Goal: Task Accomplishment & Management: Manage account settings

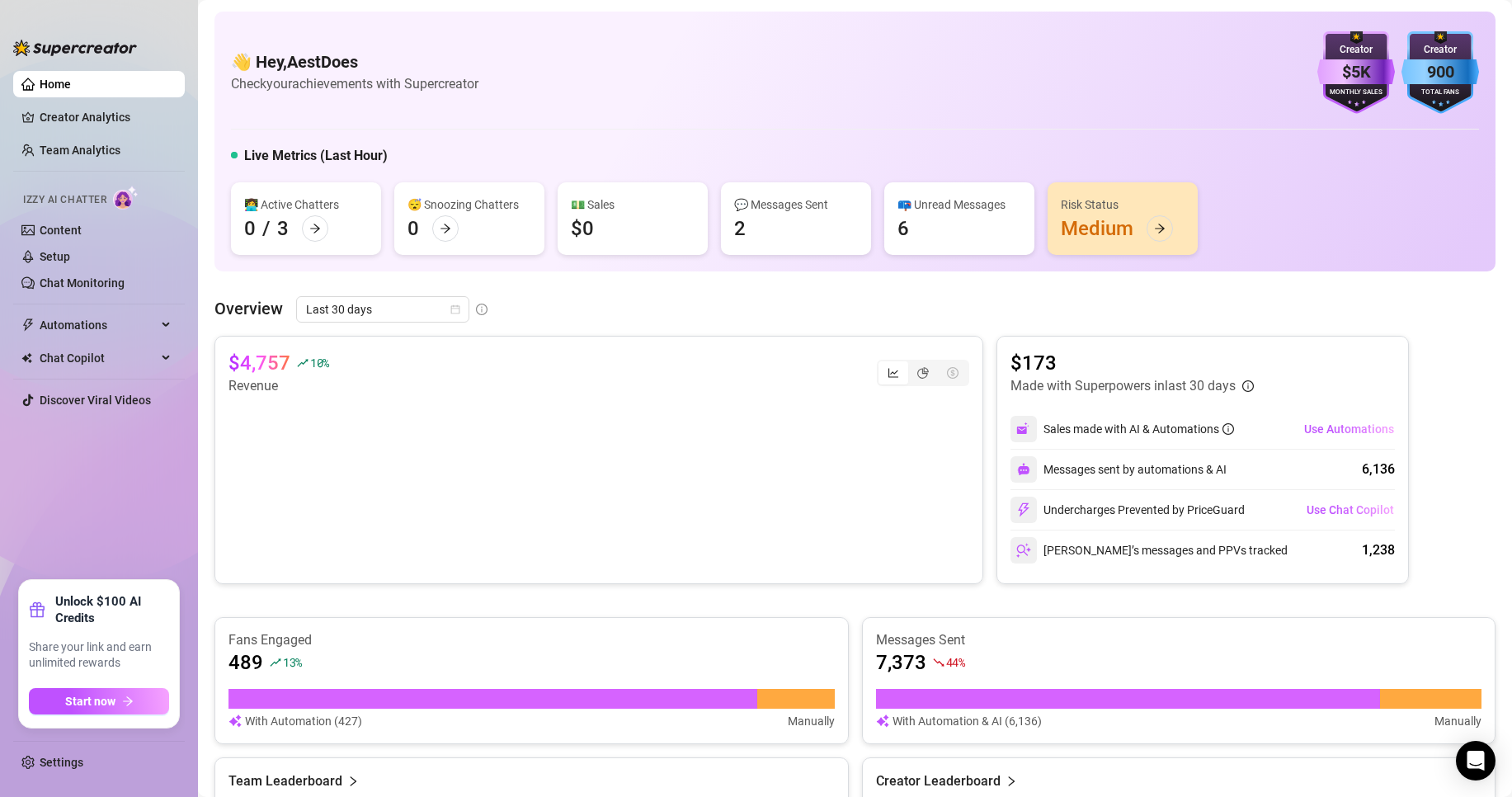
scroll to position [165, 0]
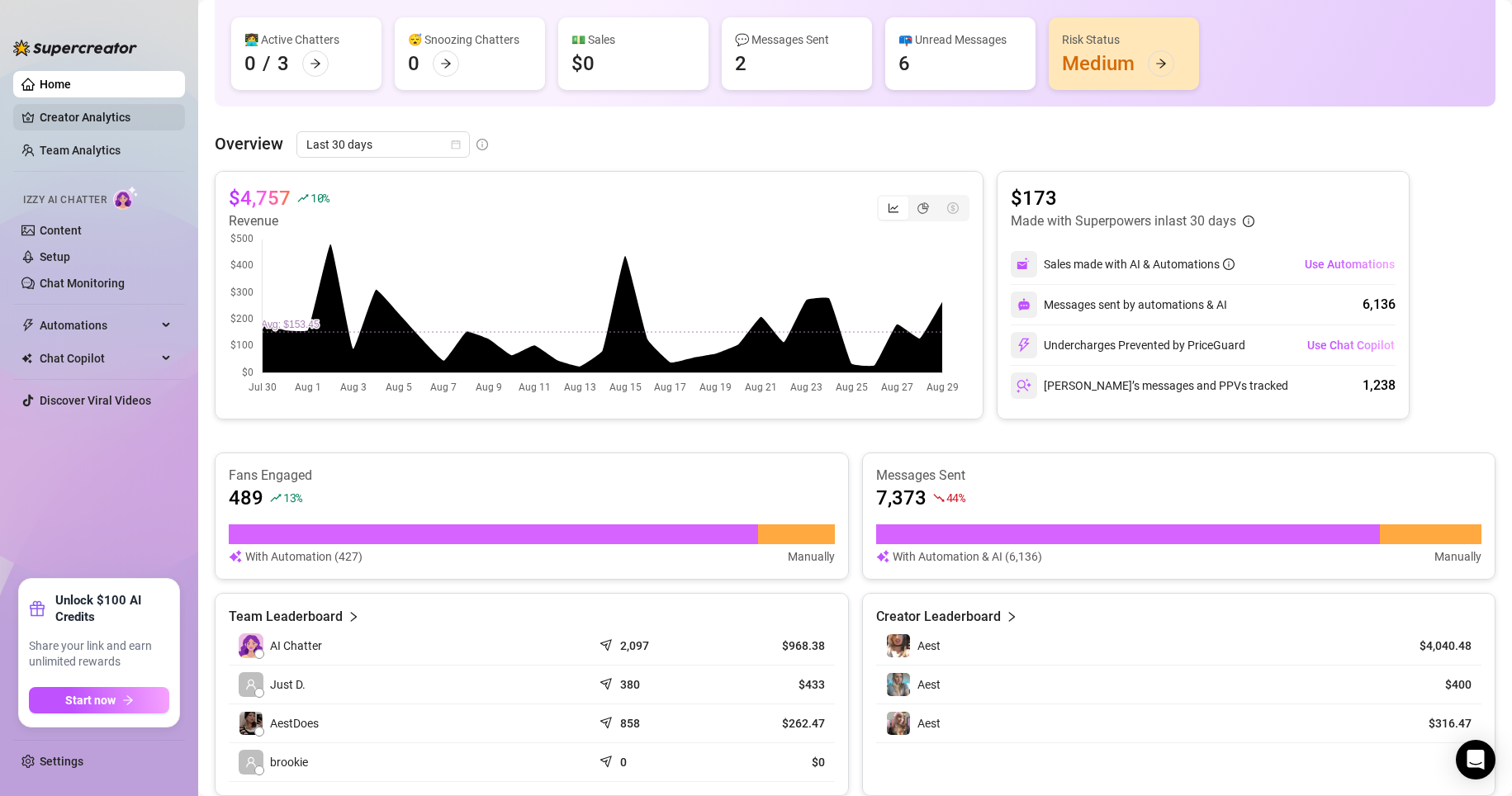
click at [55, 116] on link "Creator Analytics" at bounding box center [106, 117] width 133 height 27
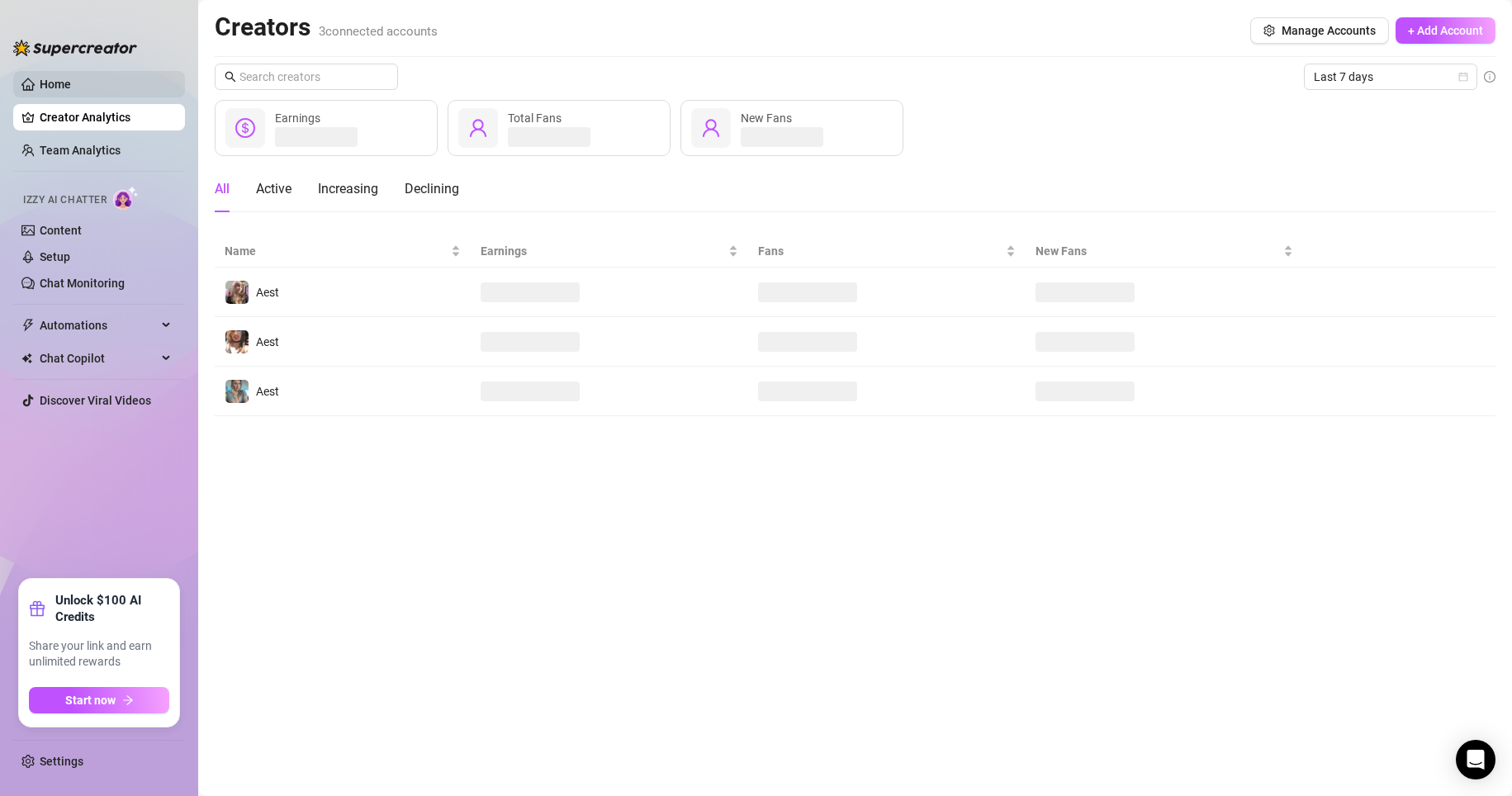
click at [67, 77] on link "Home" at bounding box center [55, 84] width 31 height 13
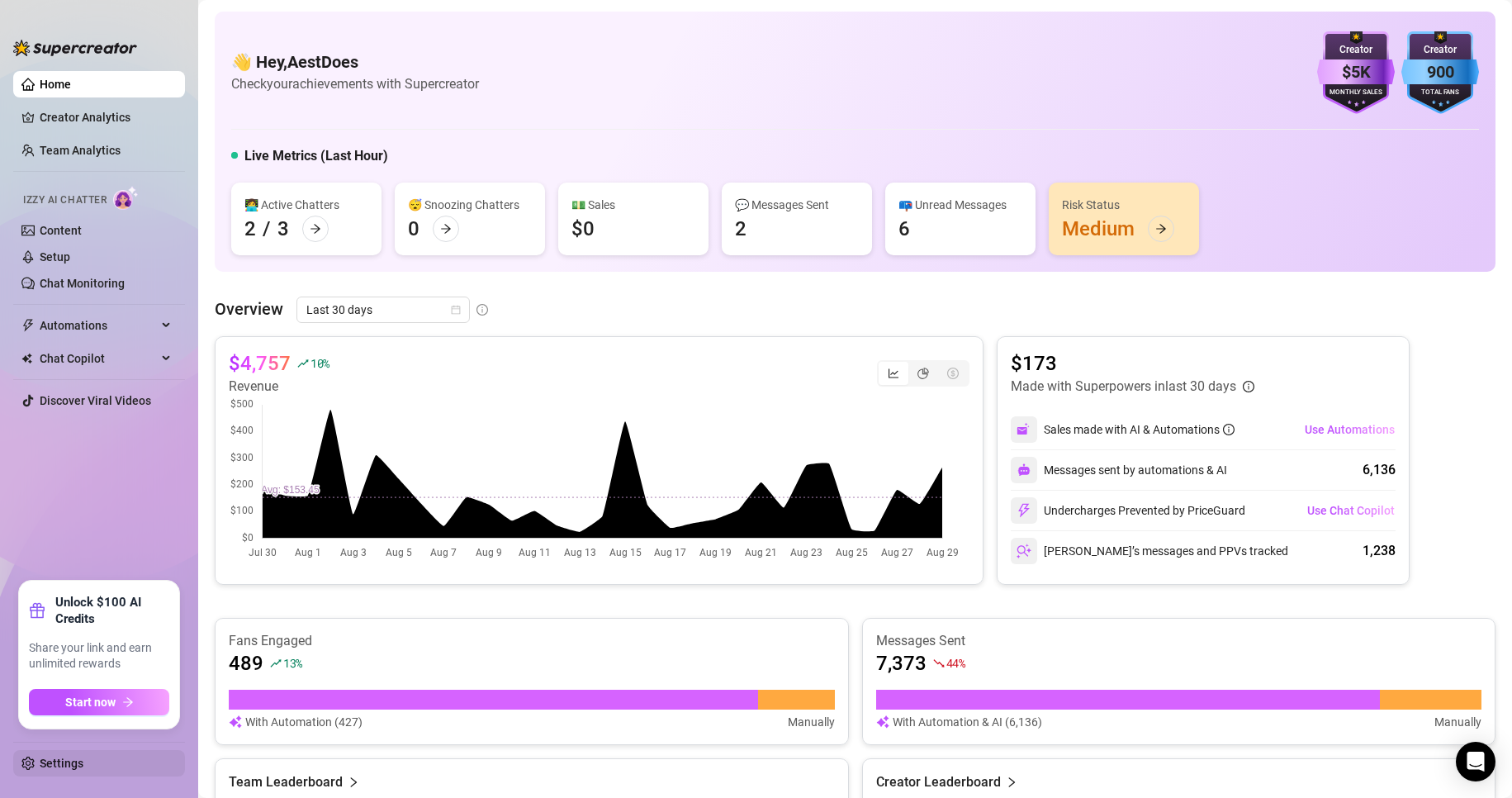
click at [84, 757] on link "Settings" at bounding box center [62, 763] width 44 height 13
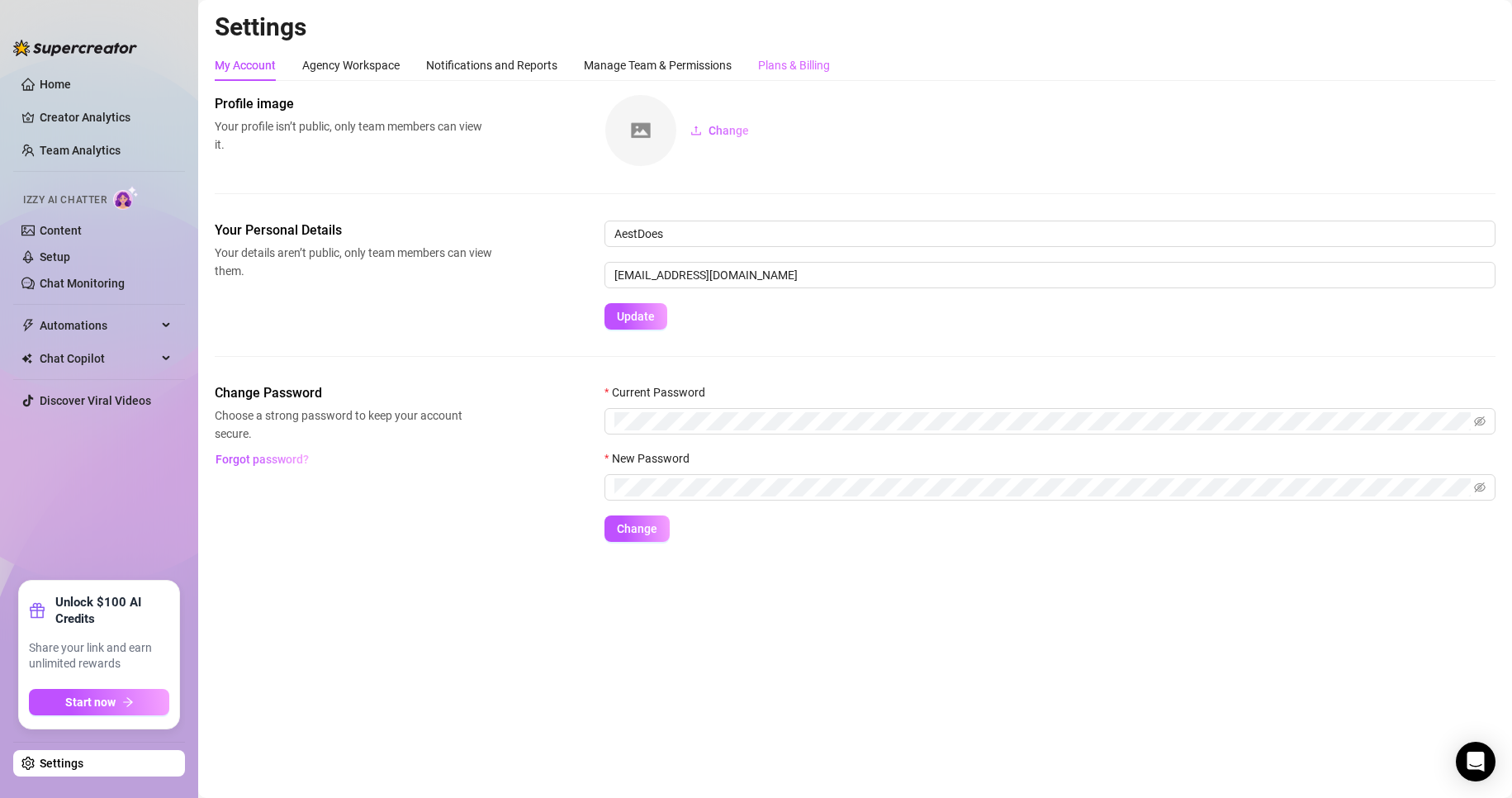
click at [813, 76] on div "Plans & Billing" at bounding box center [794, 65] width 72 height 31
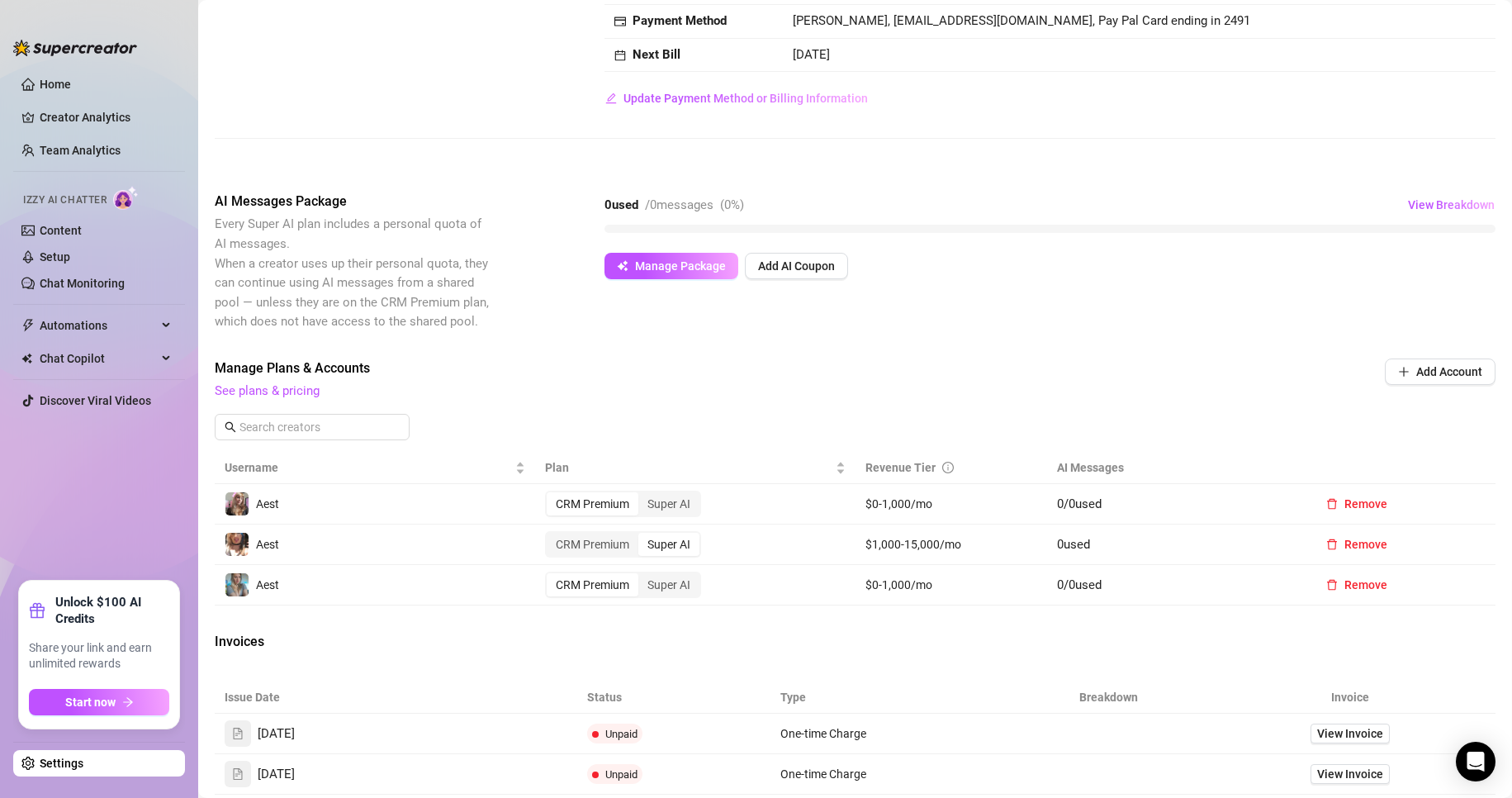
scroll to position [413, 0]
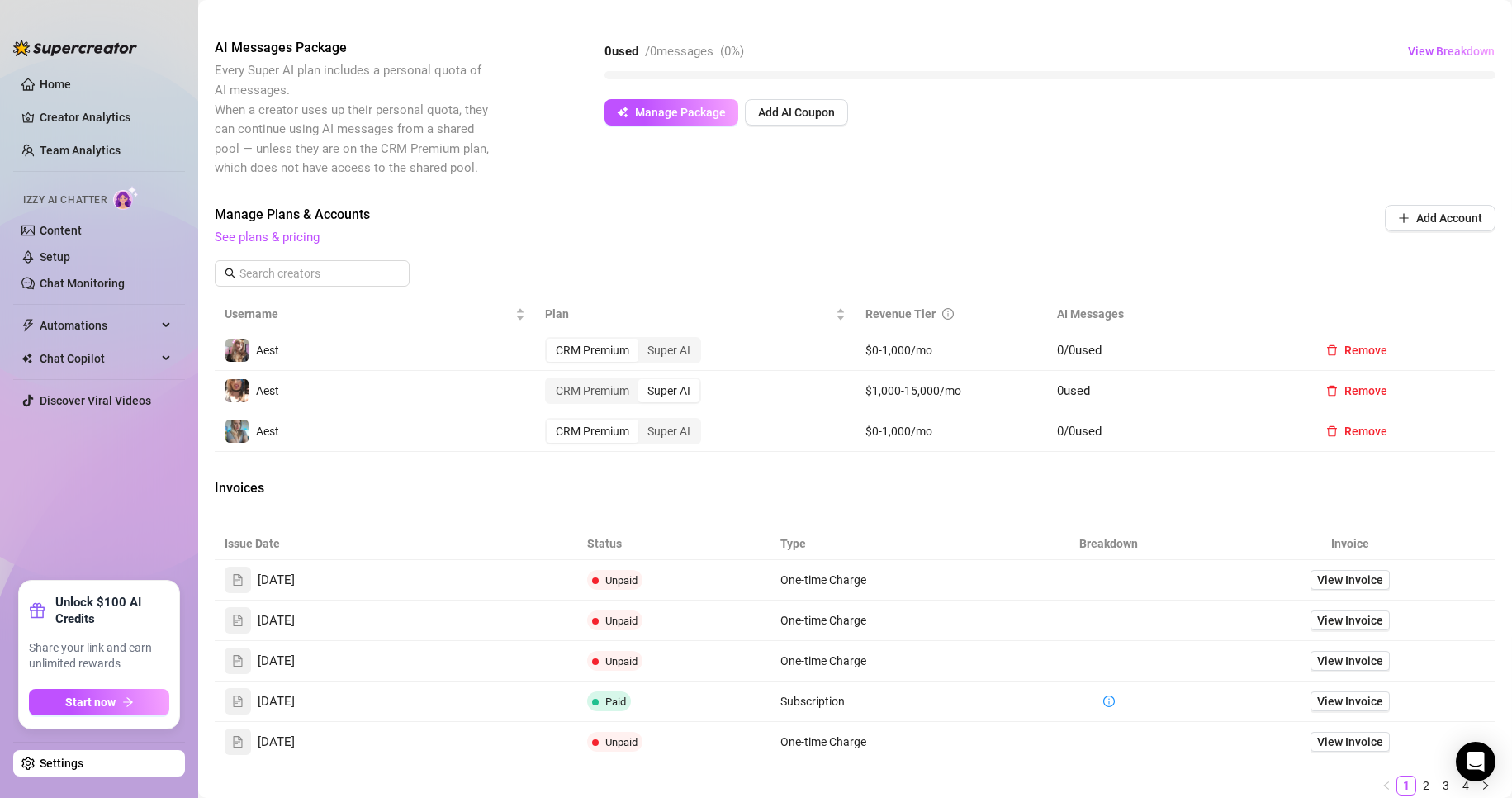
drag, startPoint x: 848, startPoint y: 566, endPoint x: 1178, endPoint y: 586, distance: 330.6
click at [848, 567] on td "One-time Charge" at bounding box center [891, 580] width 242 height 40
click at [1291, 574] on td "View Invoice" at bounding box center [1350, 582] width 290 height 40
click at [1317, 577] on span "View Invoice" at bounding box center [1350, 580] width 66 height 18
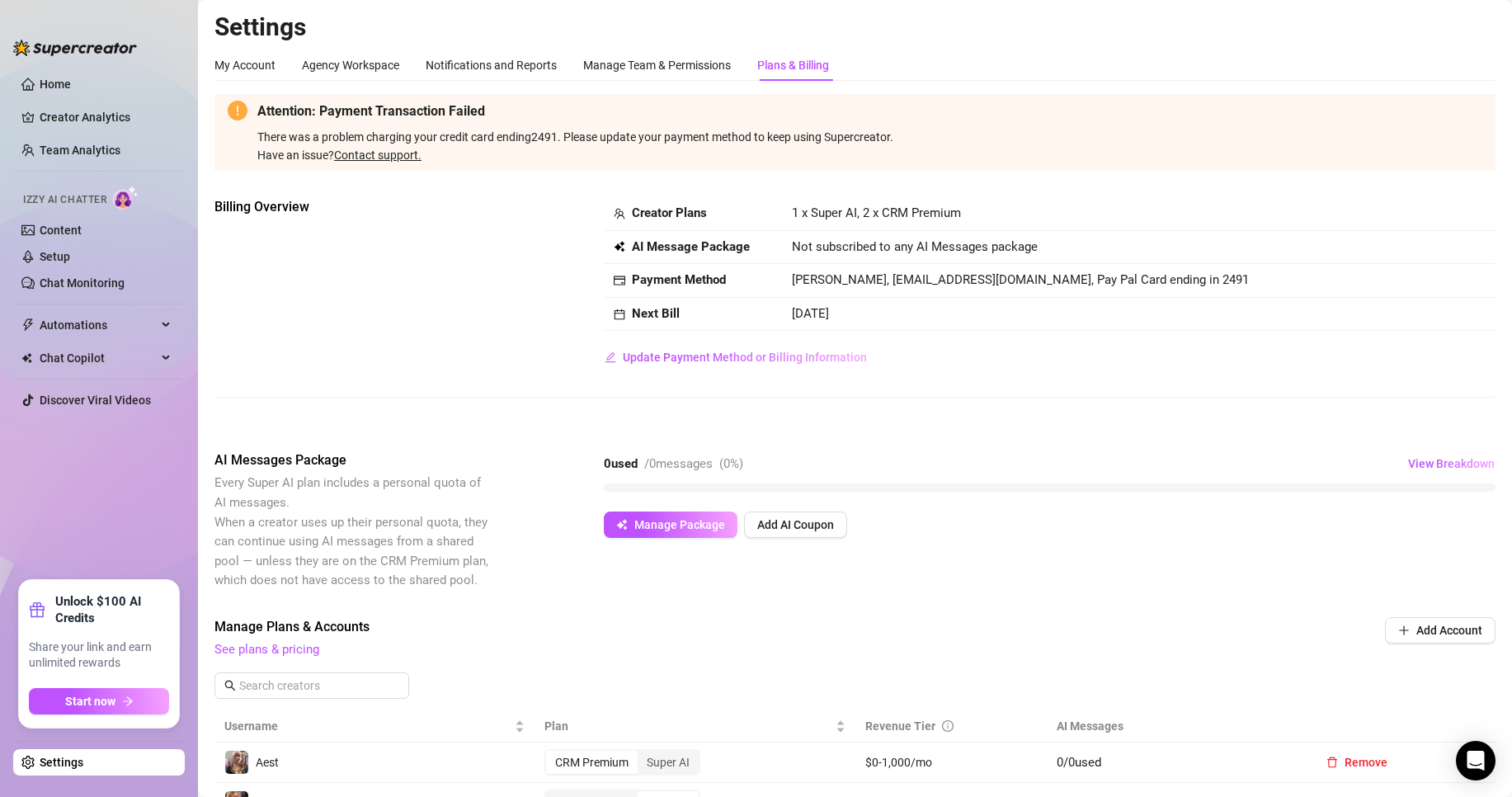
click at [578, 296] on div "Billing Overview Creator Plans 1 x Super AI, 2 x CRM Premium AI Message Package…" at bounding box center [855, 283] width 1281 height 173
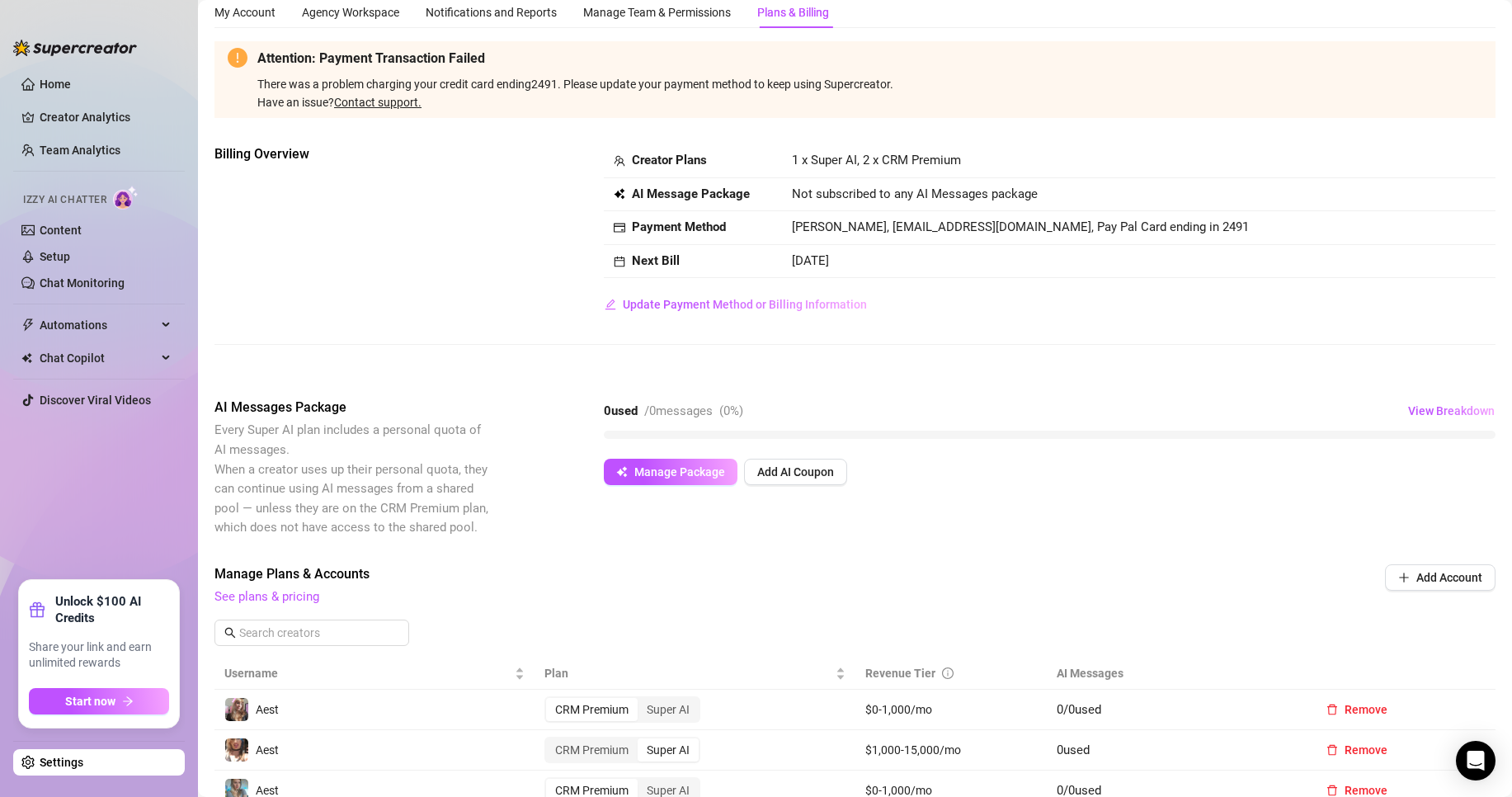
scroll to position [83, 0]
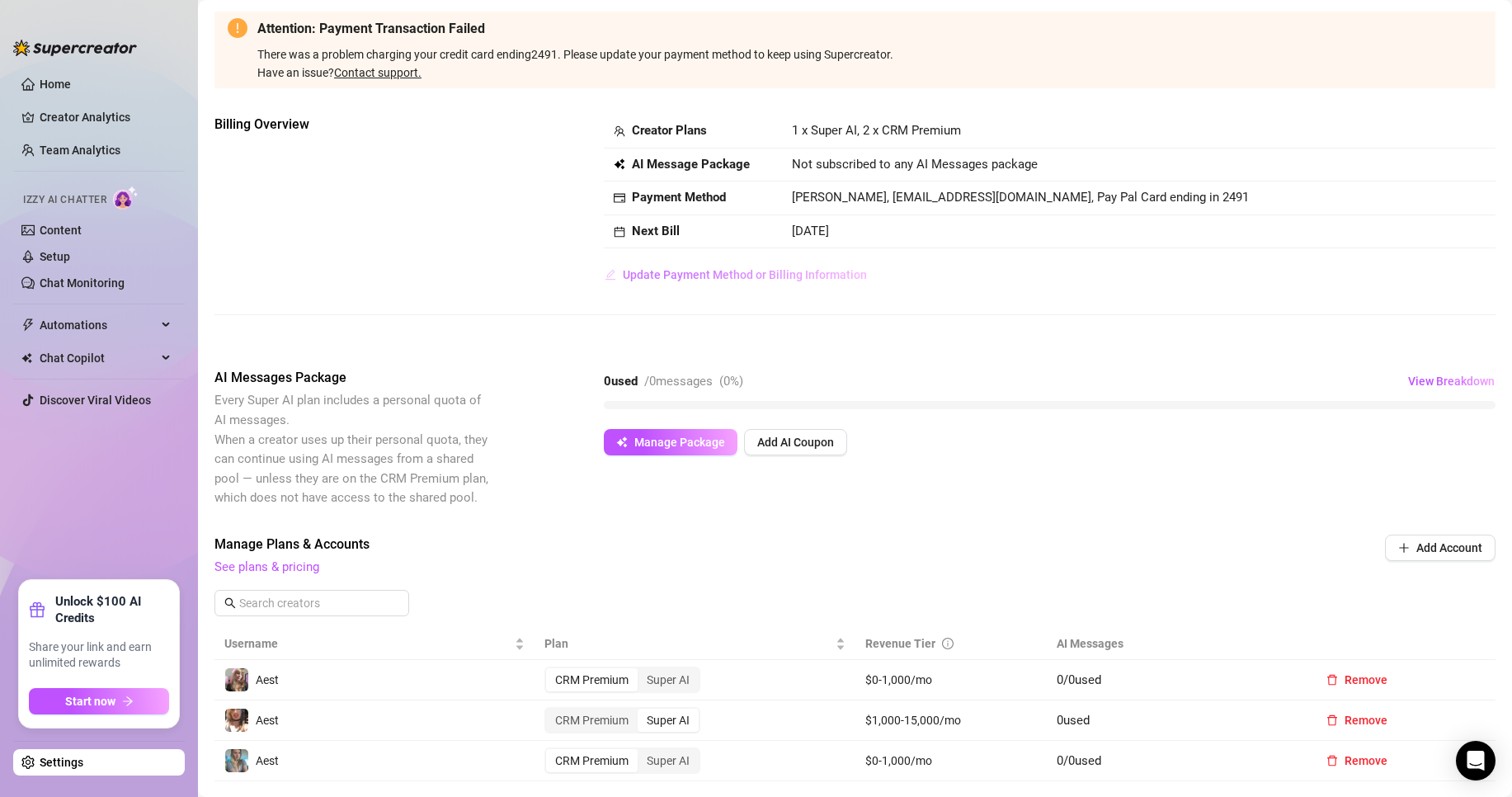
click at [669, 279] on span "Update Payment Method or Billing Information" at bounding box center [745, 275] width 244 height 13
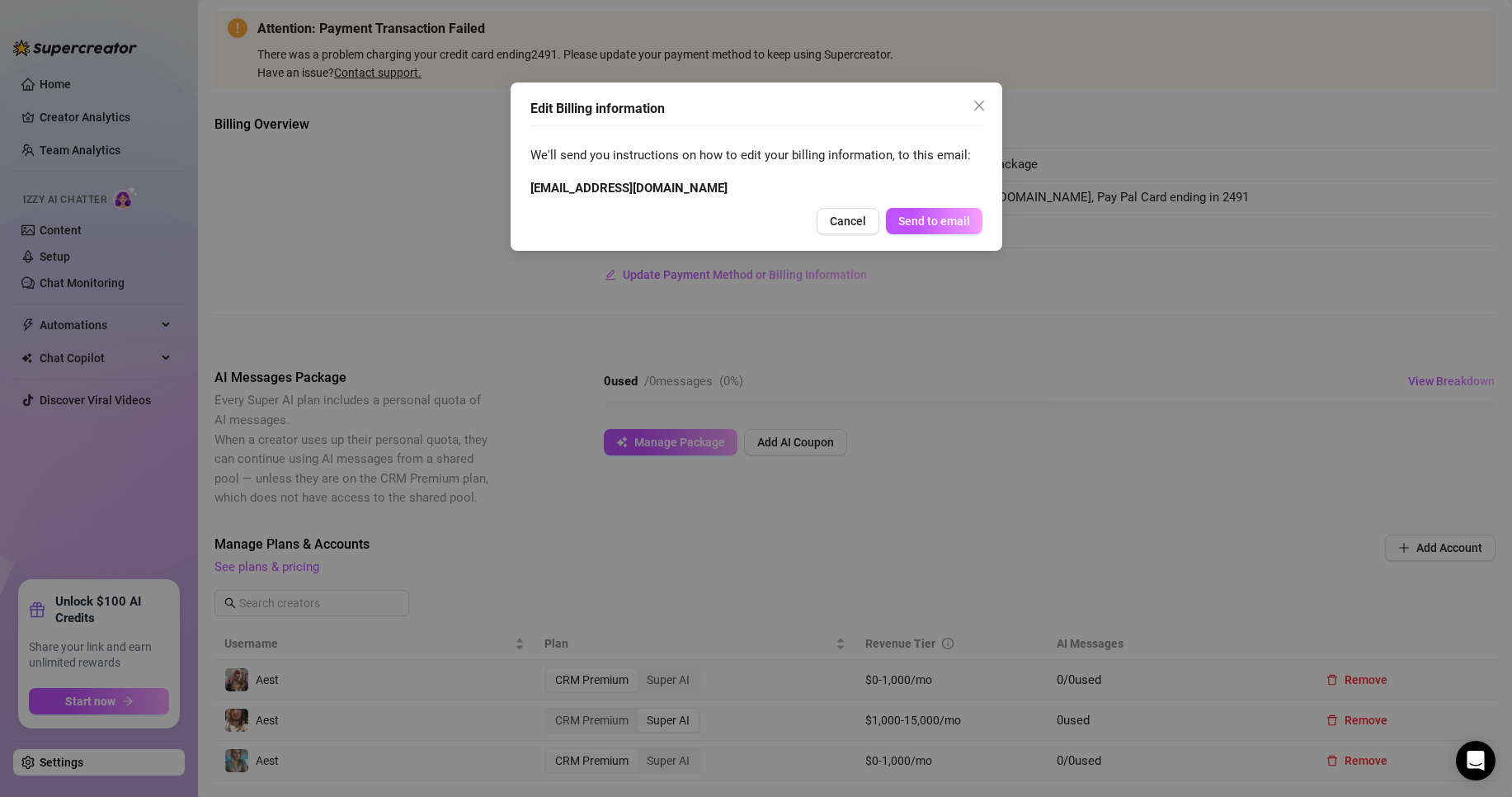
click at [981, 102] on icon "close" at bounding box center [979, 106] width 13 height 13
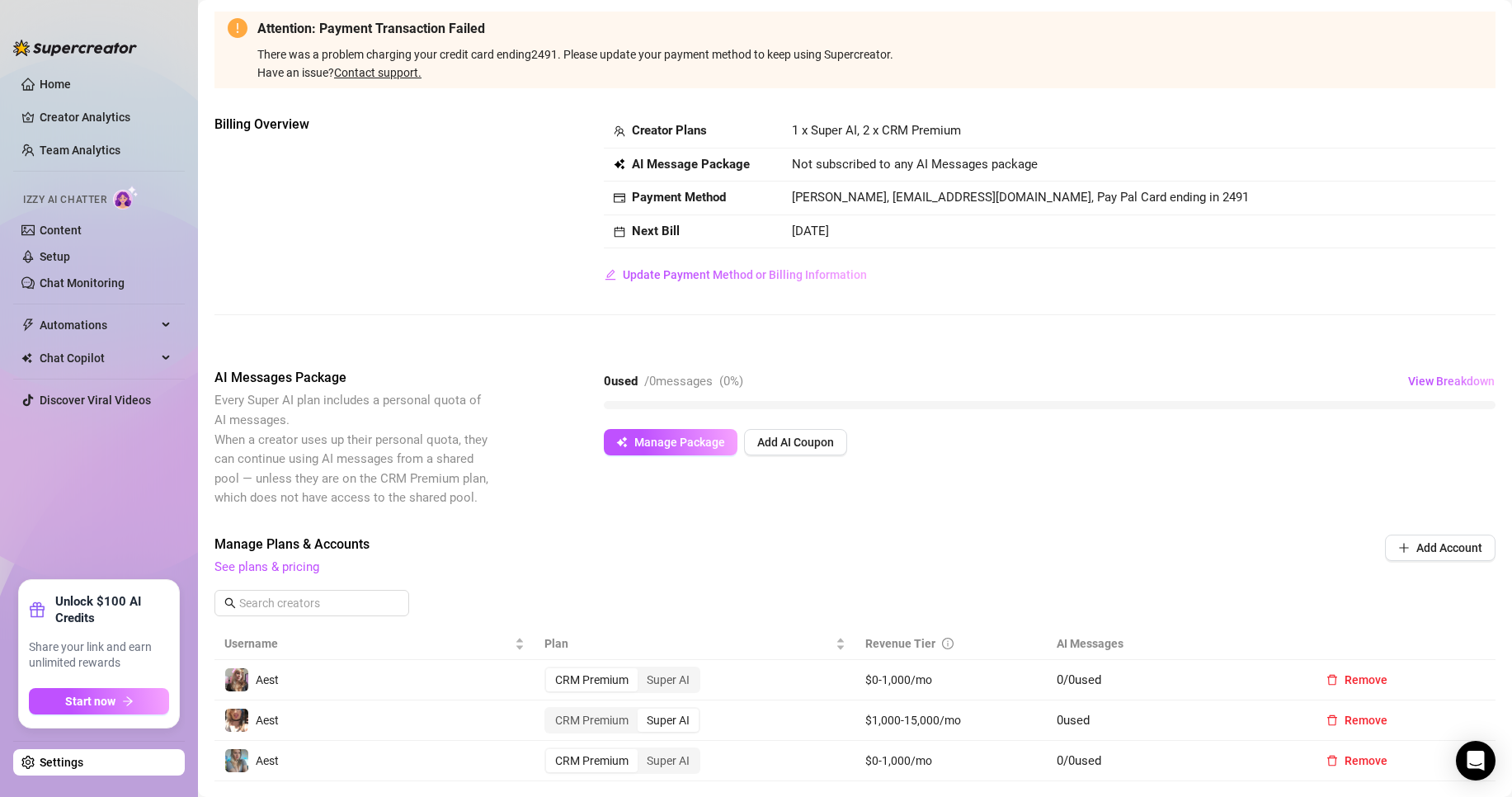
scroll to position [165, 0]
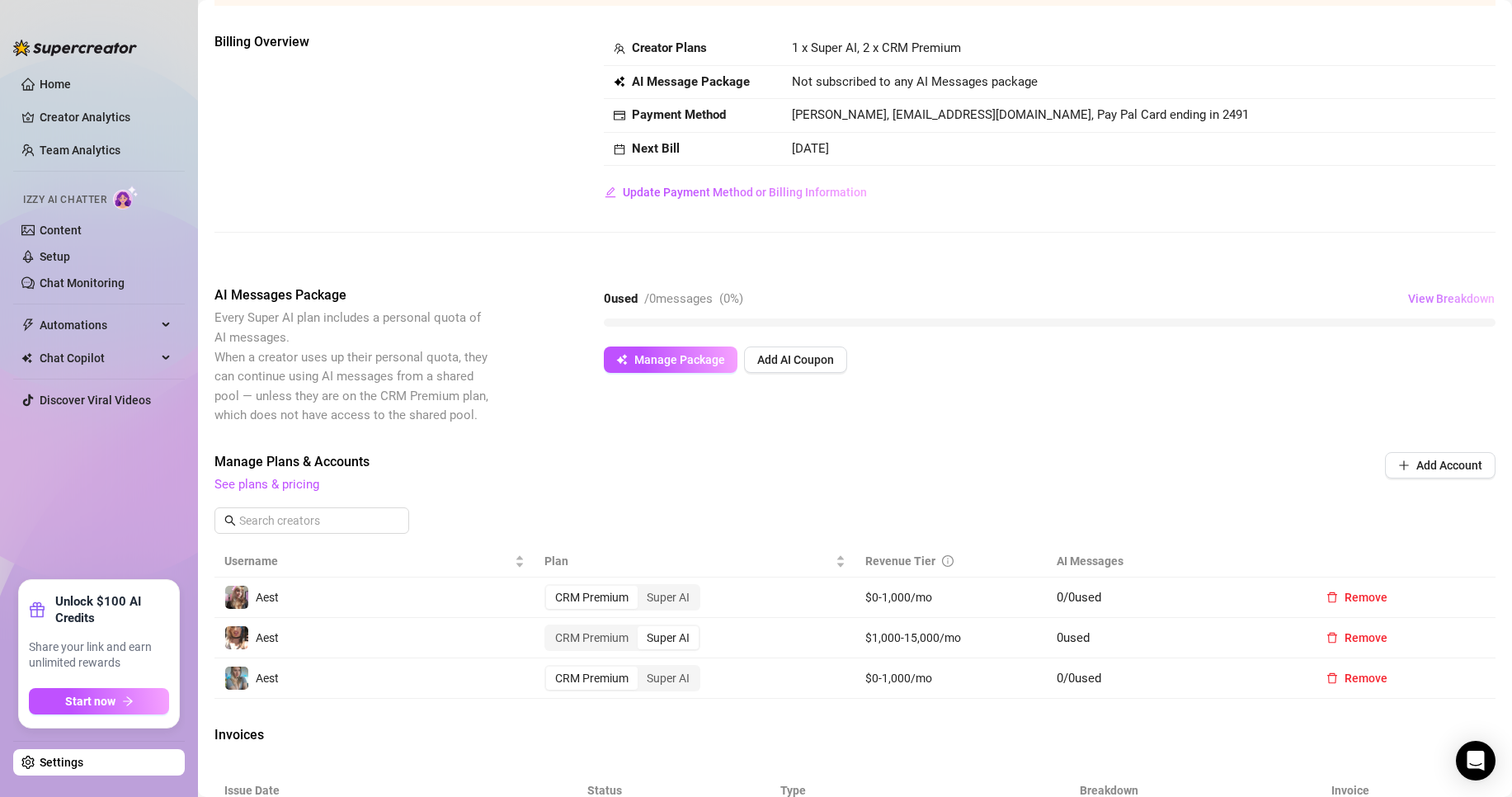
click at [1428, 296] on span "View Breakdown" at bounding box center [1451, 299] width 86 height 13
click at [1045, 700] on div "Attention: Payment Transaction Failed There was a problem charging your credit …" at bounding box center [855, 535] width 1281 height 1212
click at [1061, 718] on div "Attention: Payment Transaction Failed There was a problem charging your credit …" at bounding box center [855, 535] width 1281 height 1212
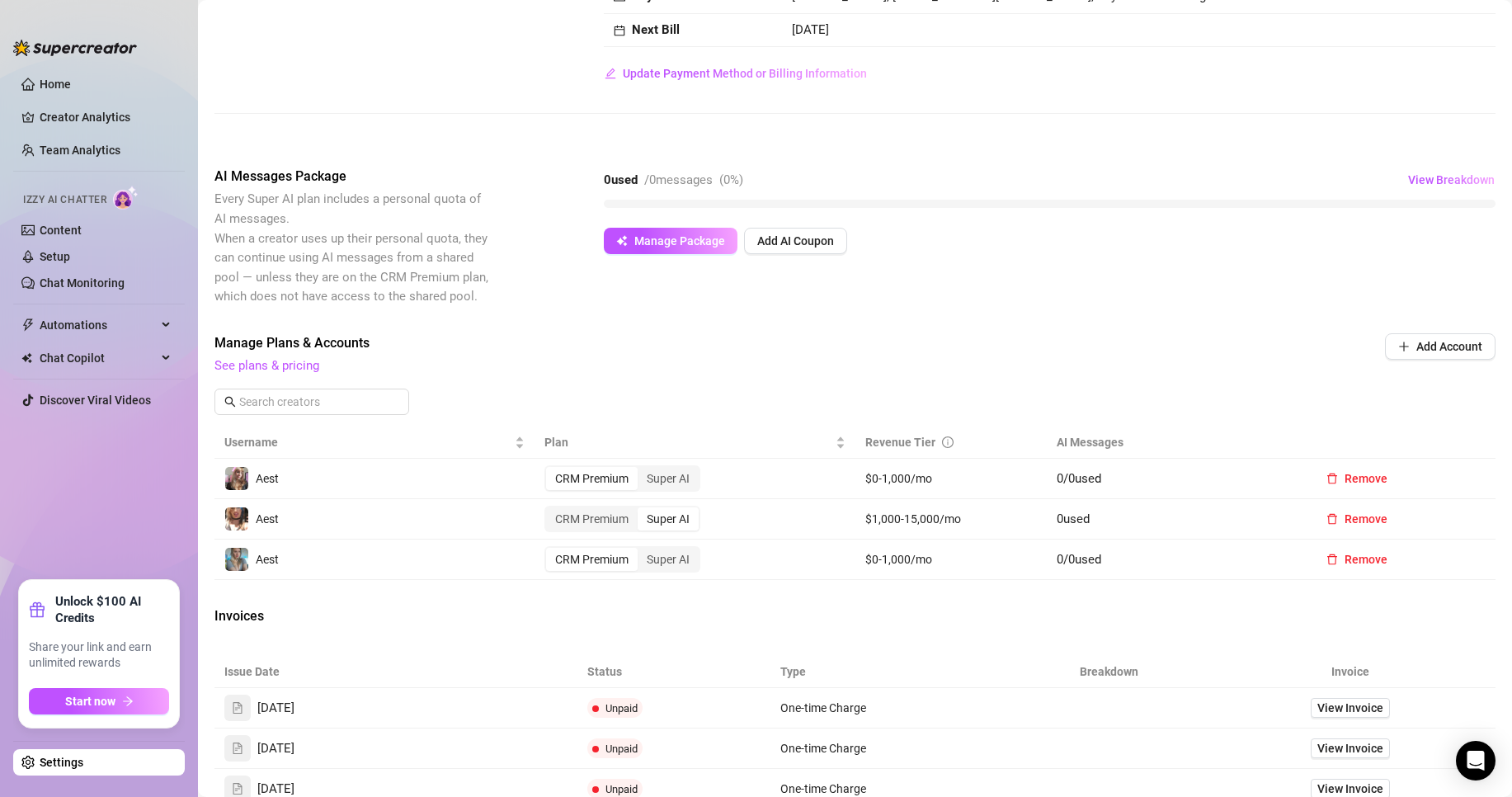
scroll to position [413, 0]
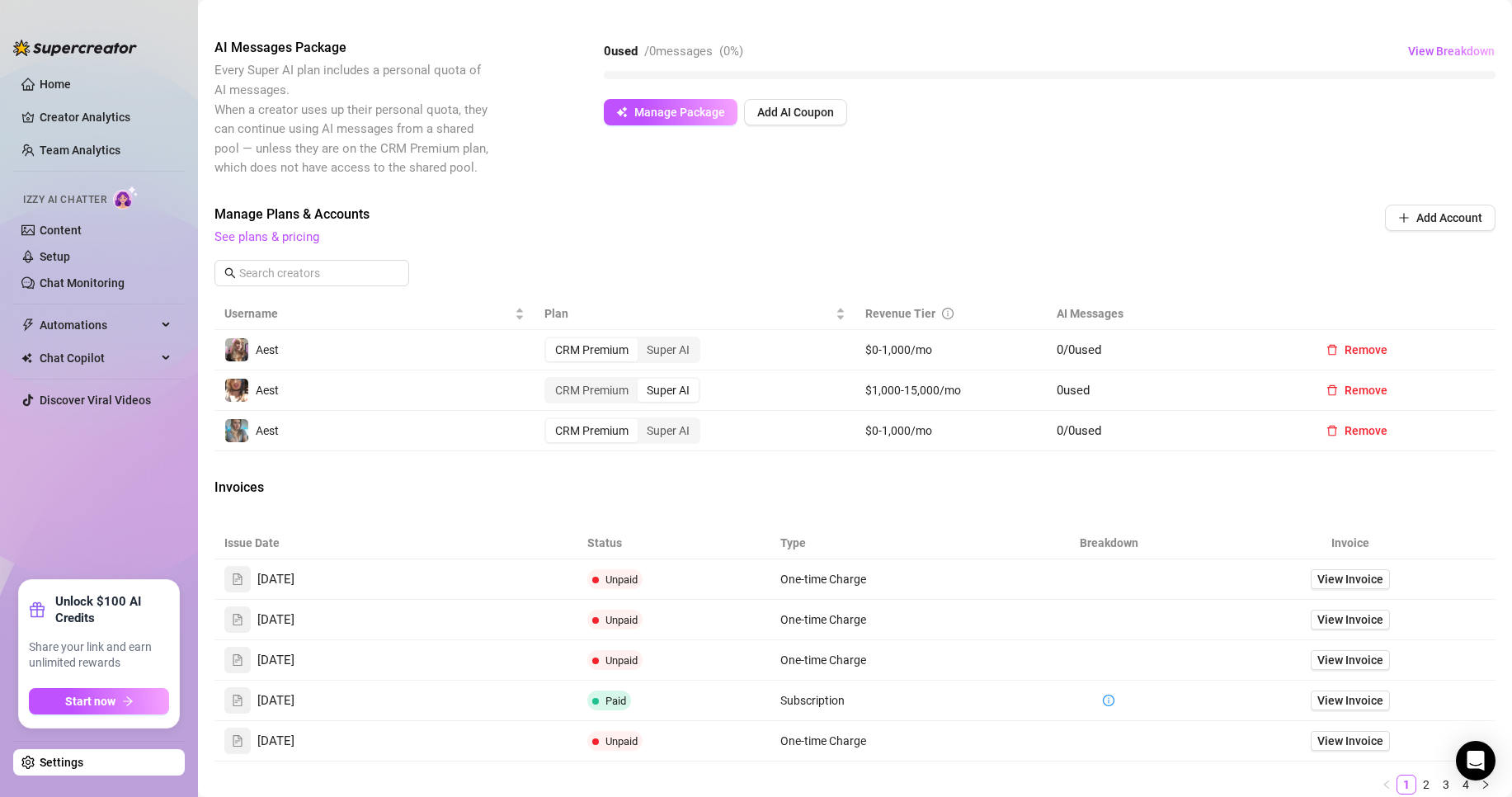
click at [576, 348] on div "CRM Premium" at bounding box center [592, 349] width 92 height 23
click at [551, 341] on input "CRM Premium" at bounding box center [551, 341] width 0 height 0
click at [1365, 347] on span "Remove" at bounding box center [1366, 349] width 43 height 13
drag, startPoint x: 1445, startPoint y: 309, endPoint x: 1220, endPoint y: 440, distance: 260.4
click at [1230, 435] on body "Home Creator Analytics Team Analytics Izzy AI Chatter Content Setup Chat Monito…" at bounding box center [756, 398] width 1512 height 797
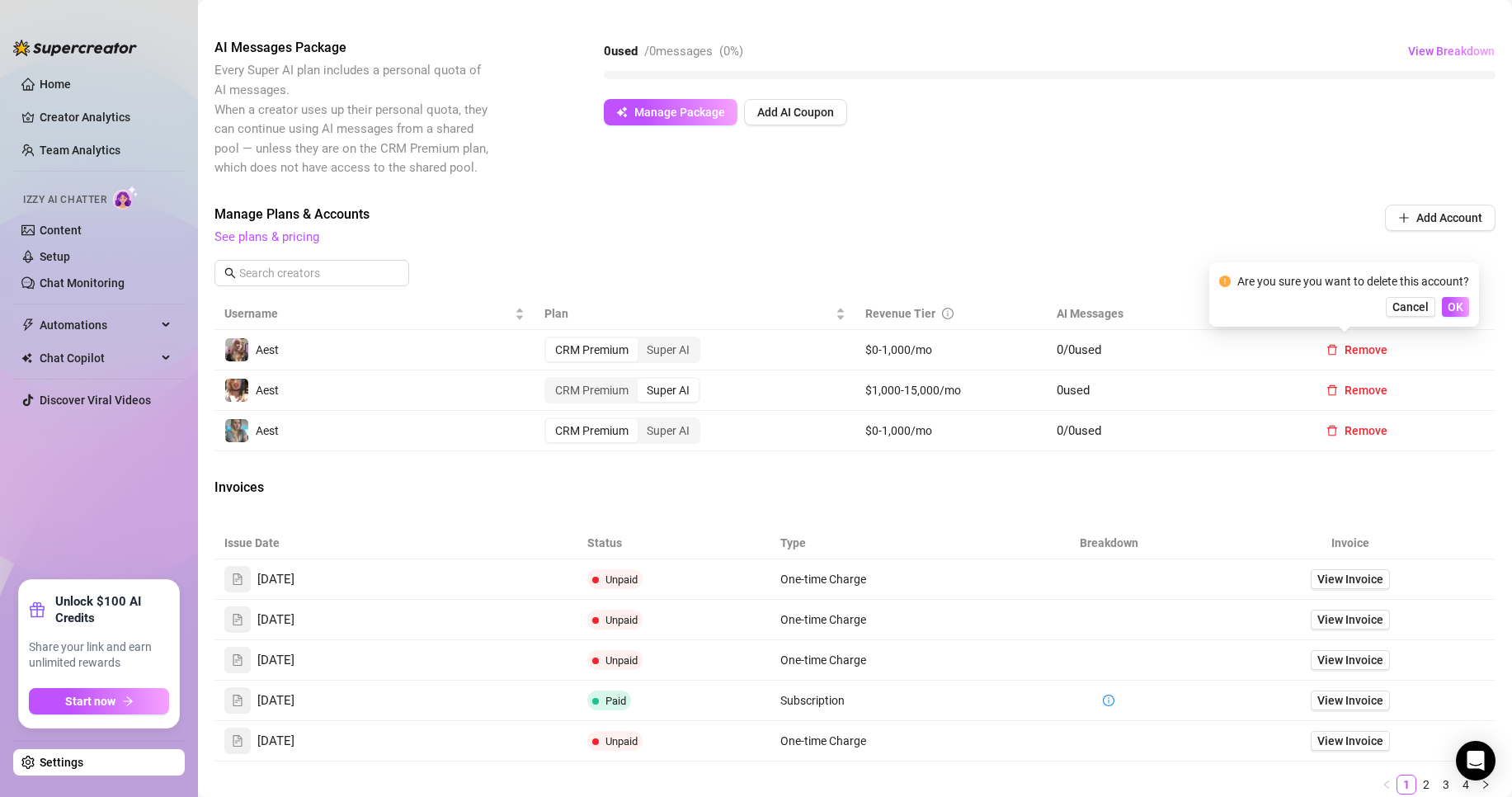
click at [1141, 495] on div "Invoices" at bounding box center [855, 489] width 1281 height 23
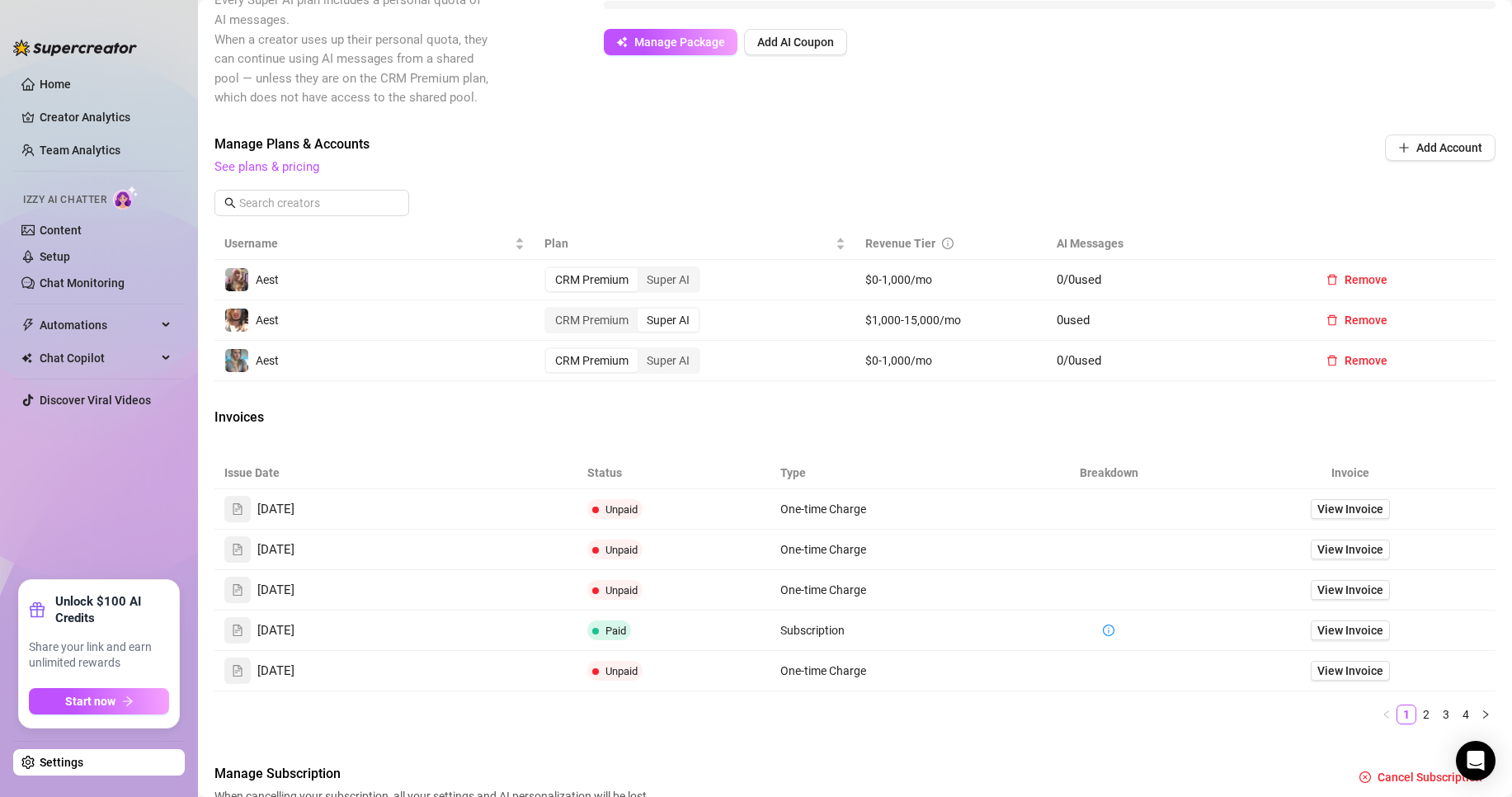
scroll to position [578, 0]
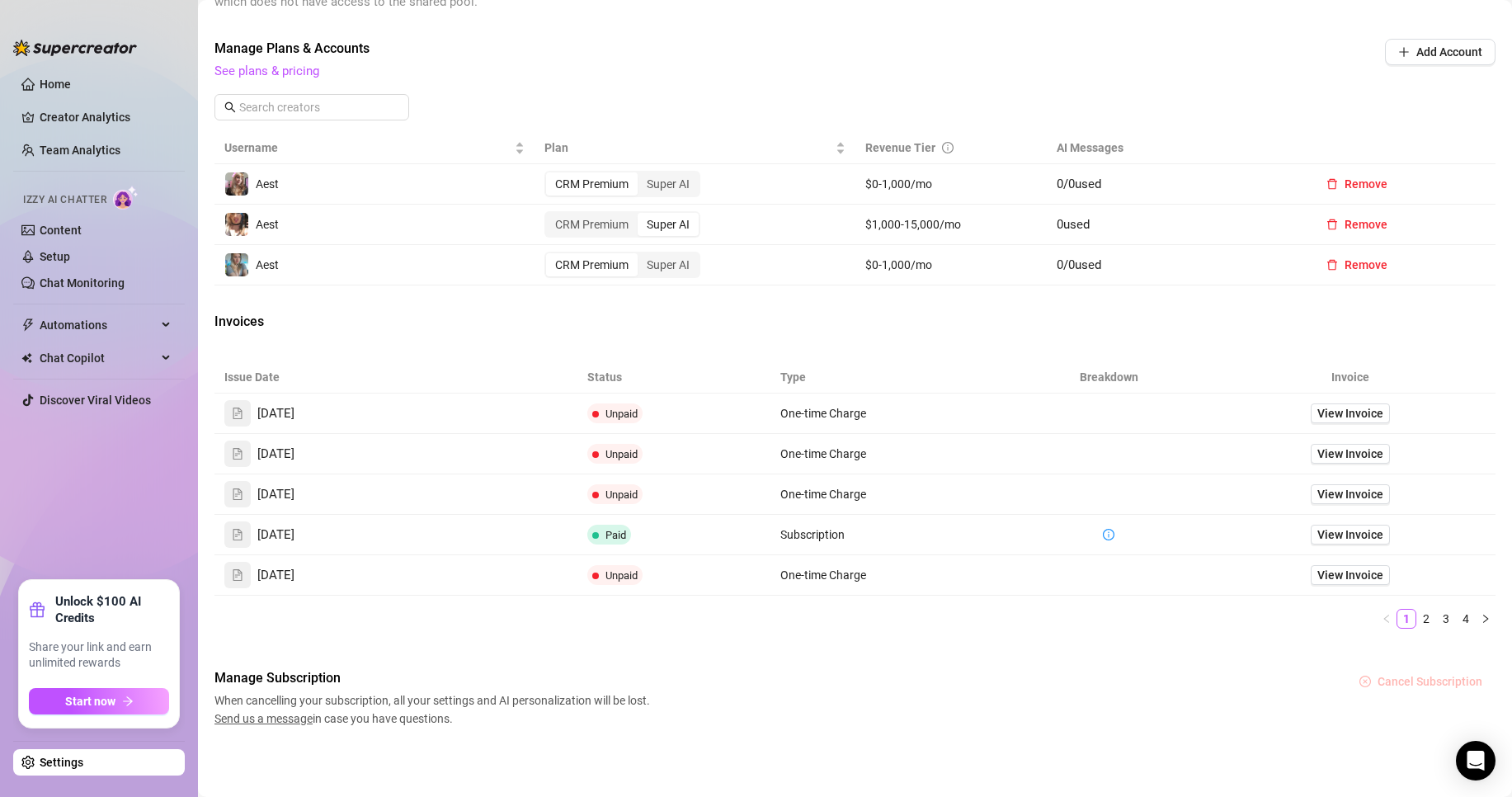
click at [1419, 669] on button "Cancel Subscription" at bounding box center [1421, 681] width 149 height 27
click at [1493, 639] on span "OK" at bounding box center [1488, 638] width 16 height 13
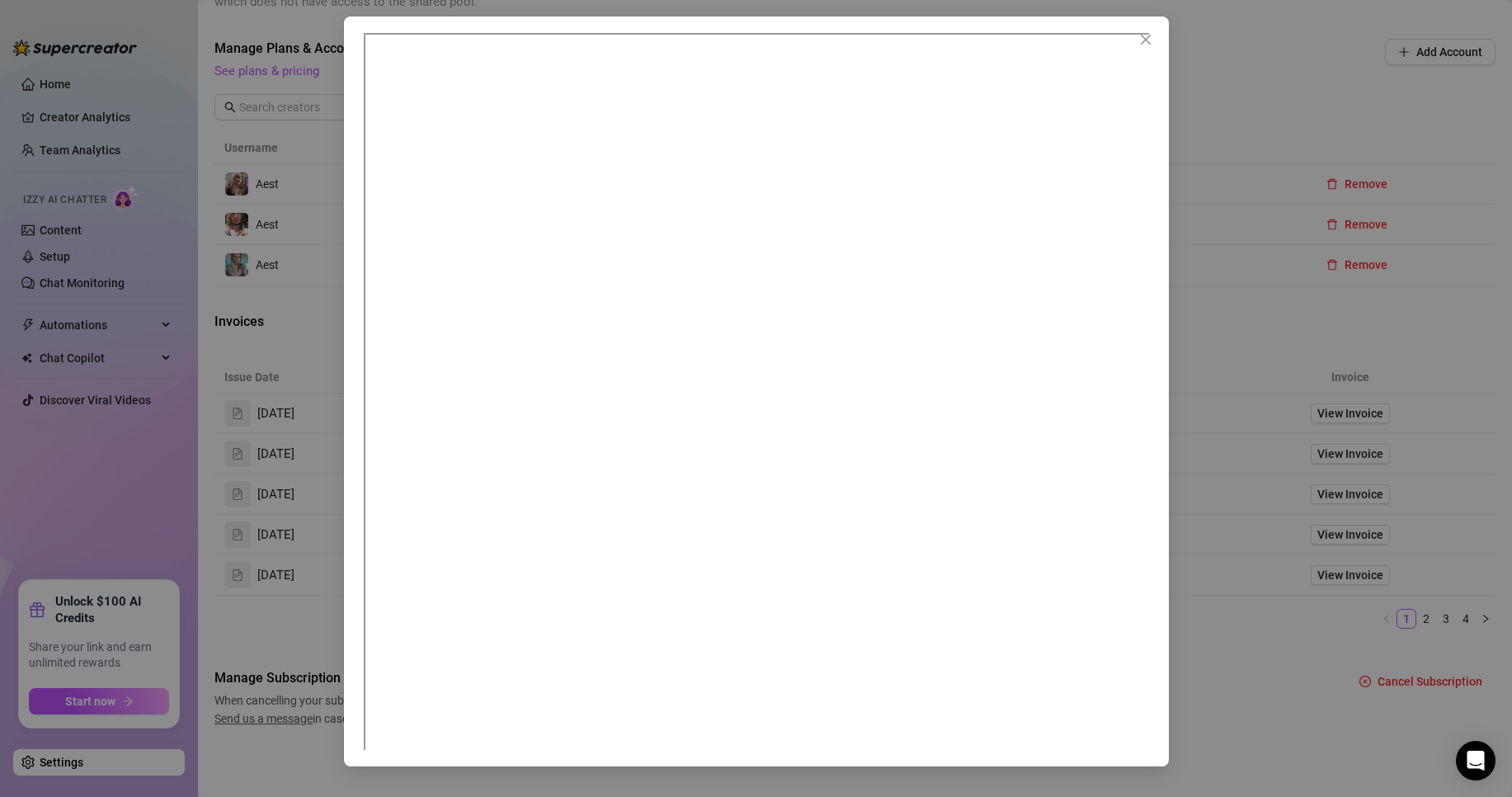
scroll to position [9, 0]
click at [1276, 349] on div at bounding box center [756, 398] width 1512 height 797
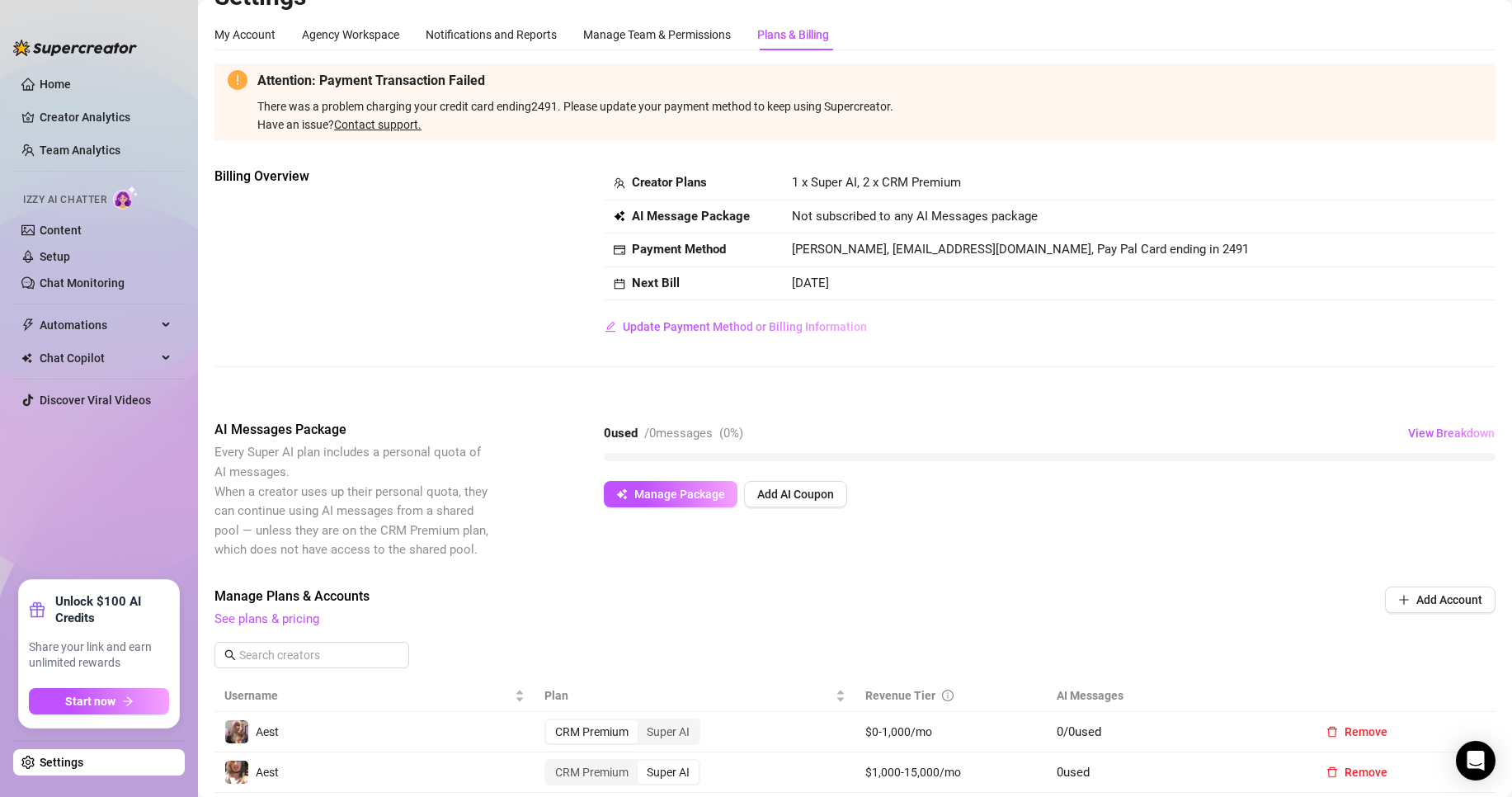
scroll to position [1, 0]
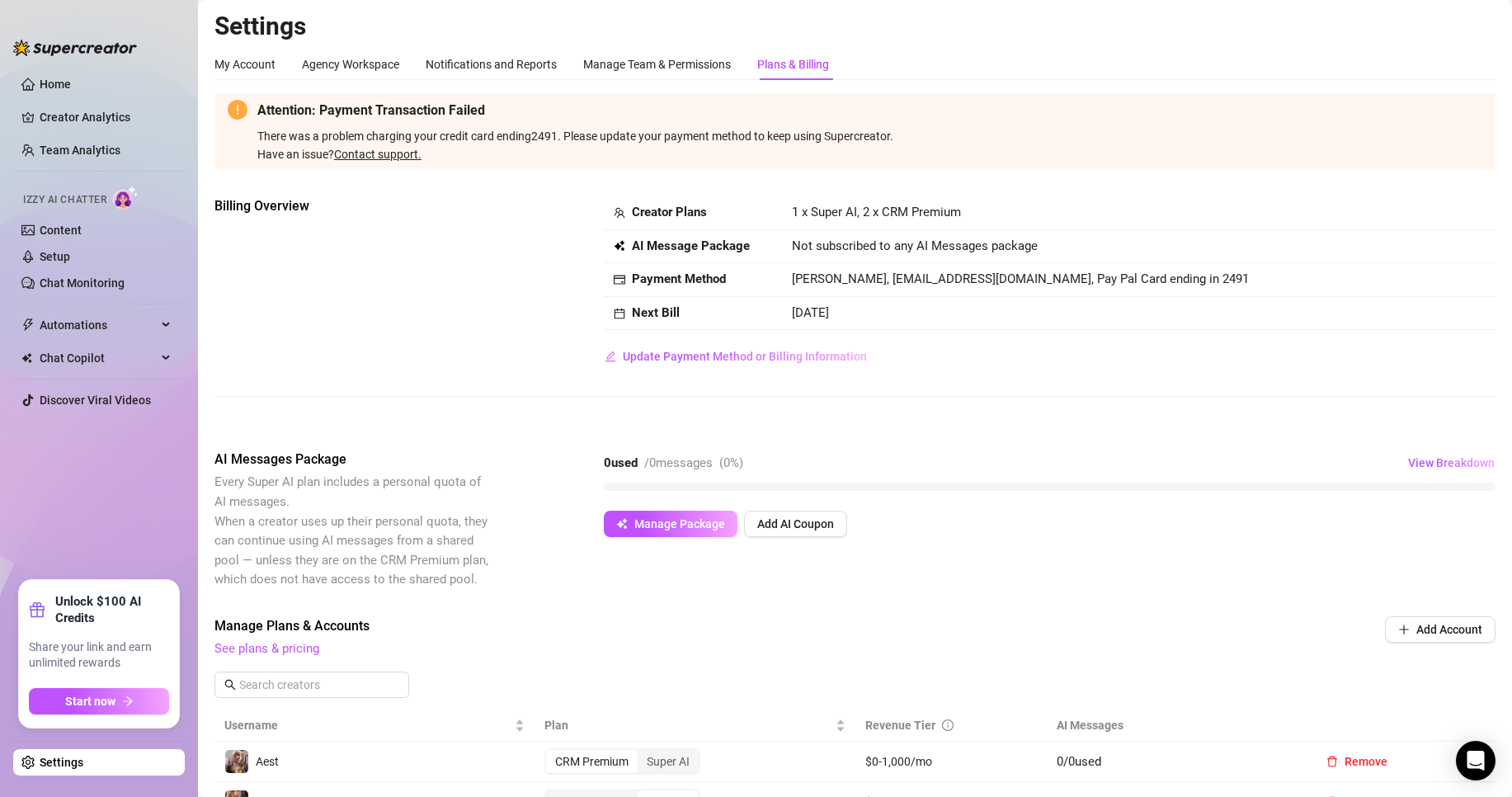
click at [358, 157] on link "Contact support." at bounding box center [377, 154] width 87 height 13
click at [130, 100] on ul "Home Creator Analytics Team Analytics Izzy AI Chatter Content Setup Chat Monito…" at bounding box center [98, 319] width 172 height 509
click at [126, 108] on link "Creator Analytics" at bounding box center [106, 117] width 132 height 27
